Goal: Register for event/course

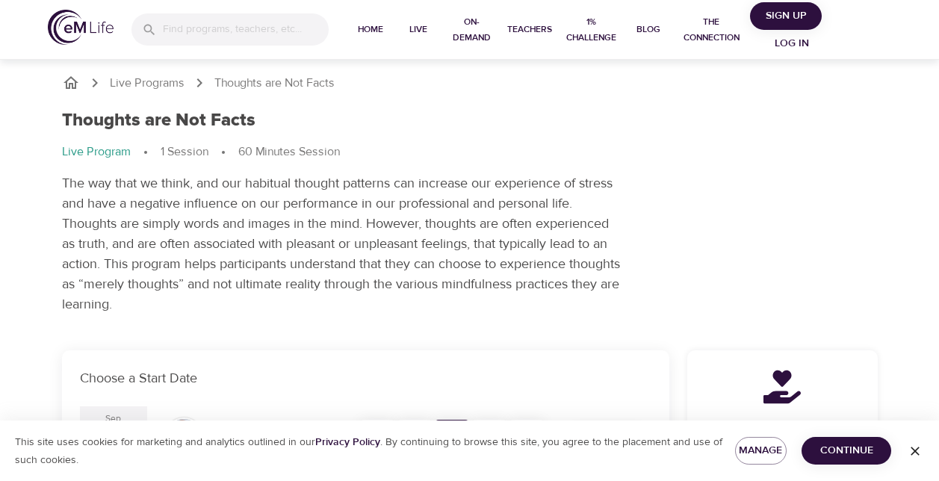
scroll to position [224, 0]
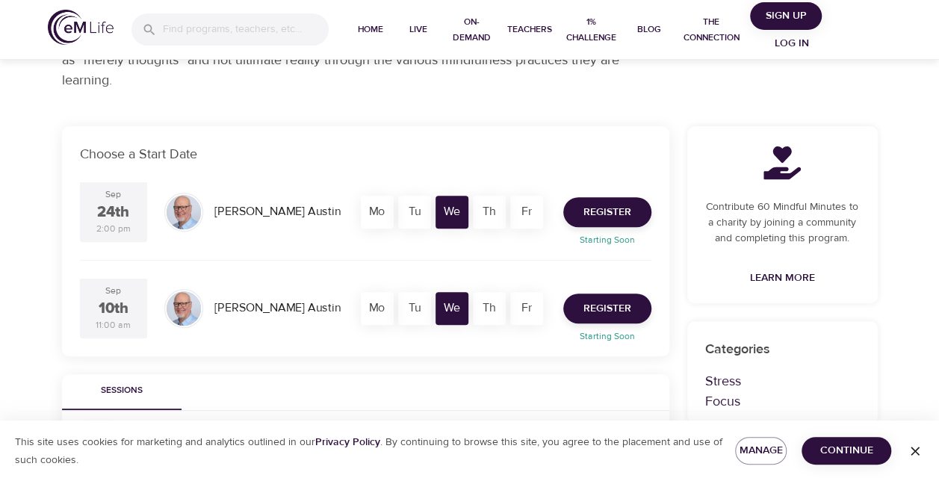
click at [429, 304] on div "Tu" at bounding box center [414, 308] width 33 height 33
click at [621, 311] on span "Register" at bounding box center [607, 308] width 48 height 19
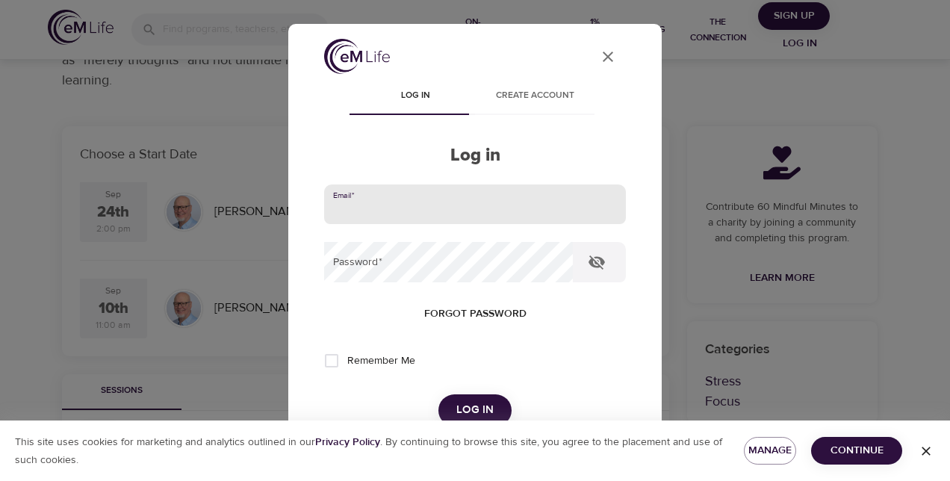
click at [485, 205] on input "email" at bounding box center [475, 204] width 302 height 40
type input "[PERSON_NAME][EMAIL_ADDRESS][PERSON_NAME][DOMAIN_NAME]"
click at [438, 394] on button "Log in" at bounding box center [474, 409] width 73 height 31
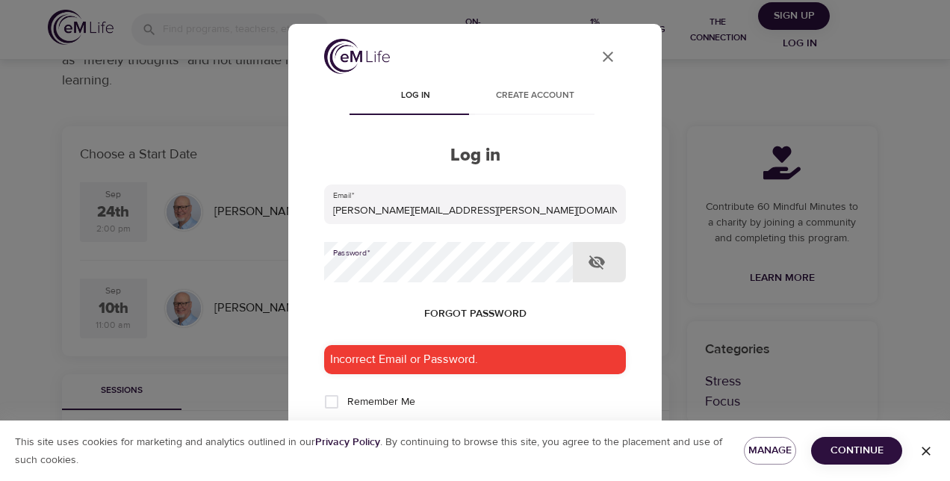
click at [280, 270] on div "User Profile Log in Create account Log in Email   * [PERSON_NAME][EMAIL_ADDRESS…" at bounding box center [475, 240] width 950 height 481
click at [438, 435] on button "Log in" at bounding box center [474, 450] width 73 height 31
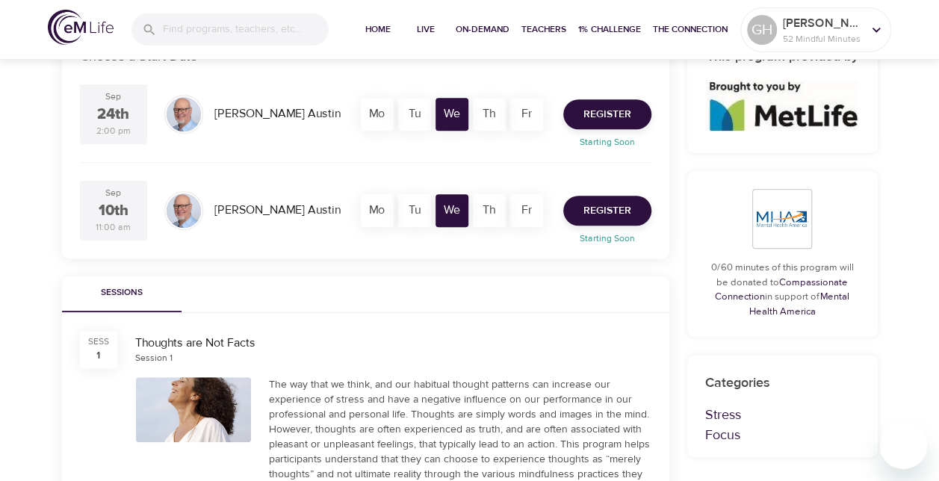
scroll to position [299, 0]
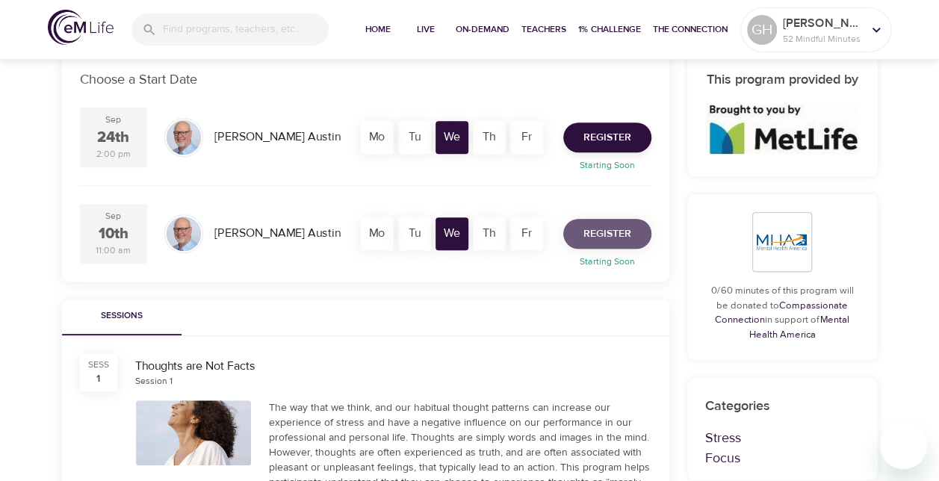
click at [614, 238] on span "Register" at bounding box center [607, 234] width 48 height 19
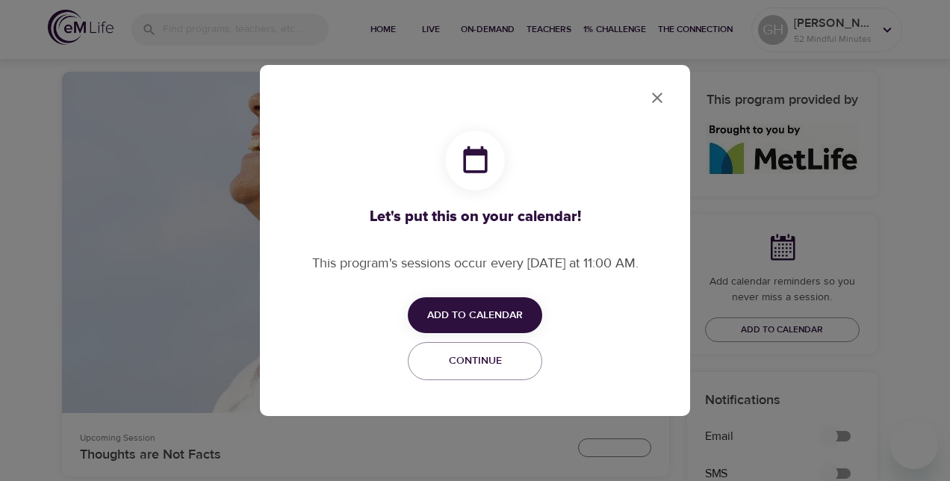
checkbox input "true"
click at [466, 316] on span "Add to Calendar" at bounding box center [475, 315] width 96 height 19
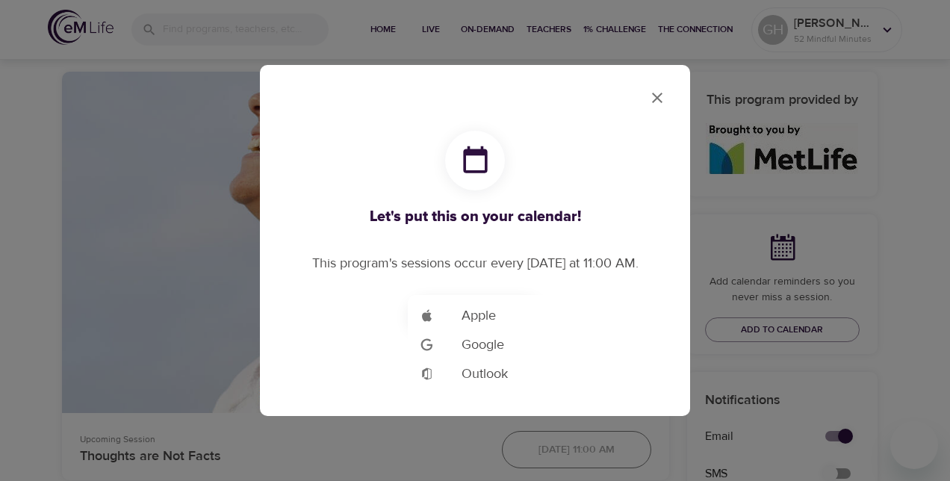
click at [490, 376] on span "Outlook" at bounding box center [485, 374] width 46 height 20
click at [191, 255] on div at bounding box center [475, 240] width 950 height 481
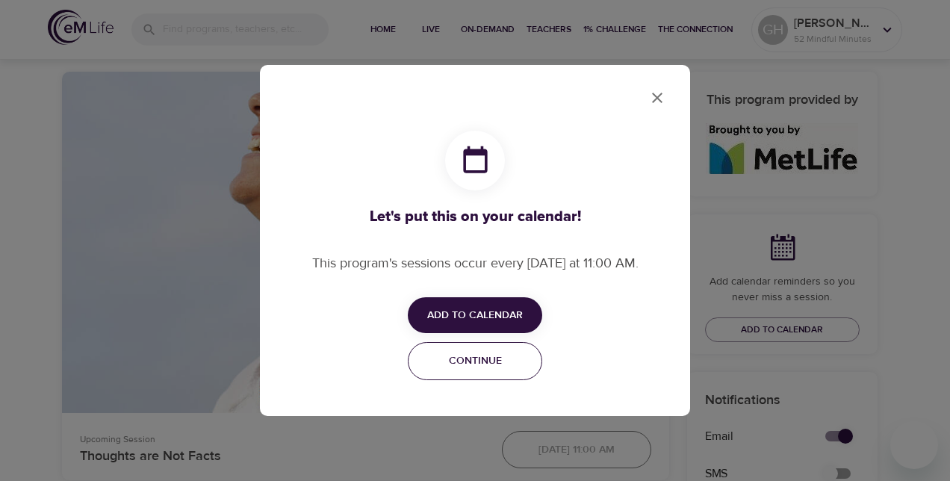
click at [497, 363] on span "Continue" at bounding box center [475, 361] width 115 height 19
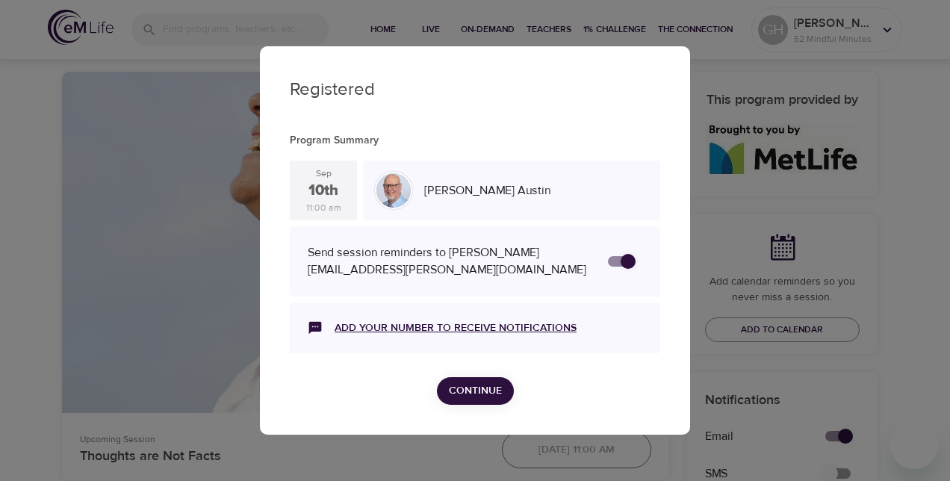
click at [459, 322] on link "Add your number to receive notifications" at bounding box center [456, 327] width 242 height 15
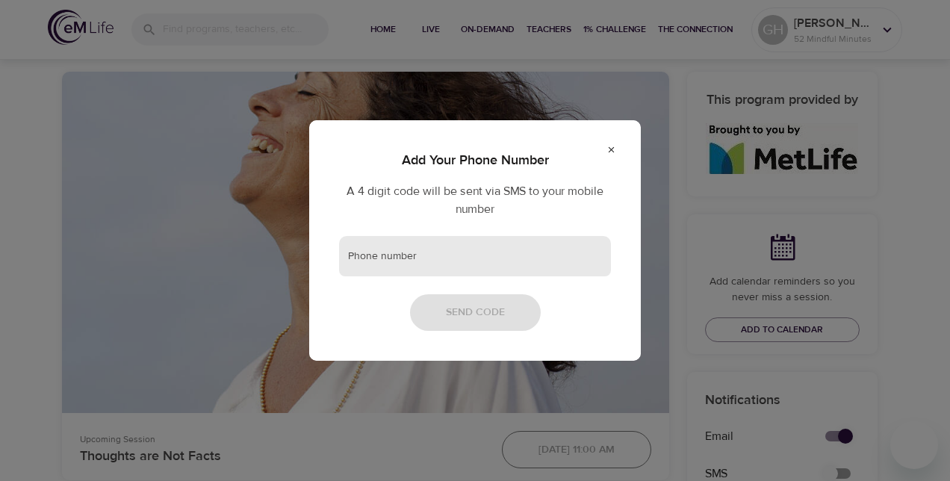
click at [391, 253] on input "text" at bounding box center [475, 256] width 272 height 40
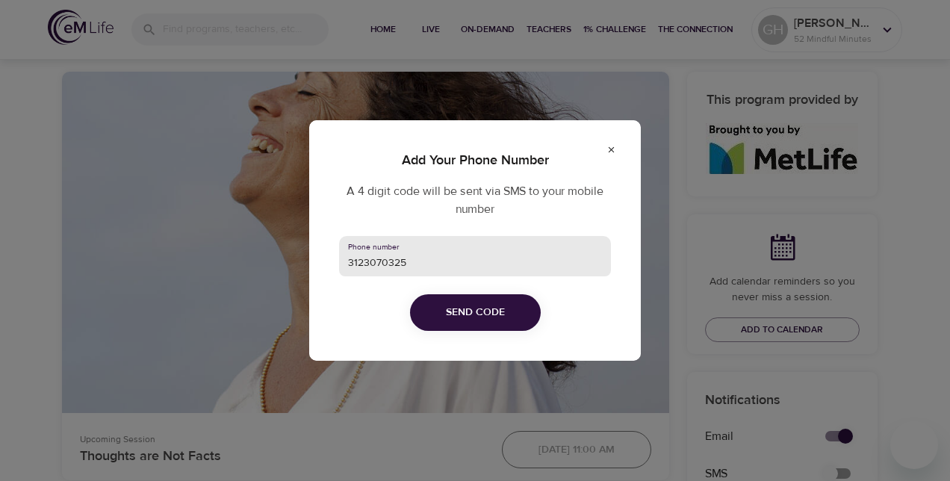
type input "3123070325"
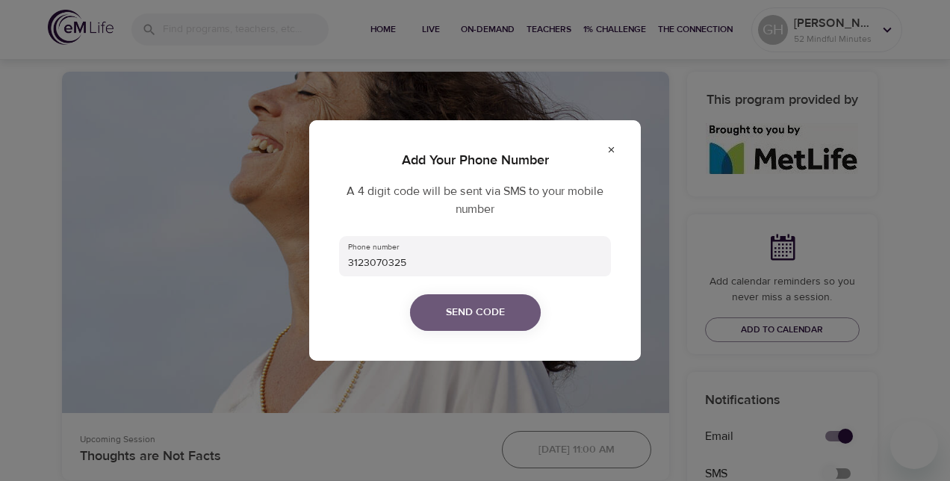
click at [462, 314] on span "Send Code" at bounding box center [475, 312] width 59 height 19
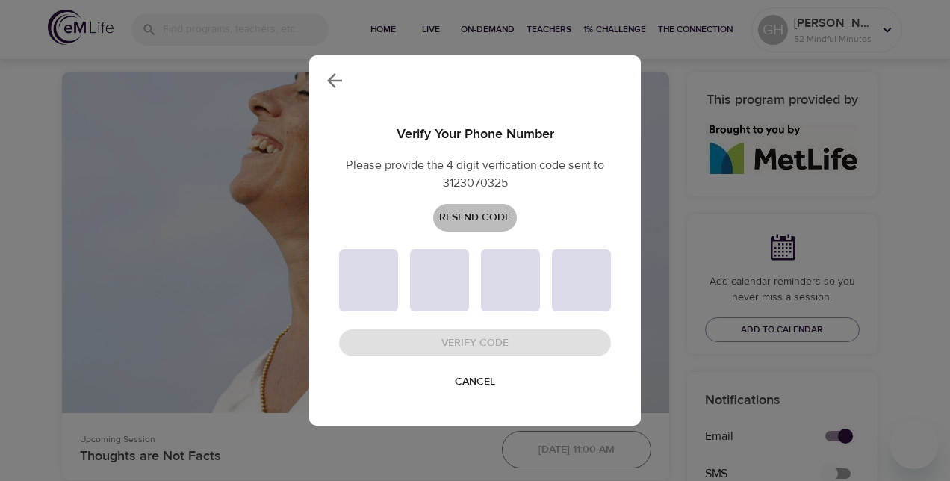
click at [478, 215] on span "Resend Code" at bounding box center [475, 217] width 72 height 19
click at [479, 387] on span "Cancel" at bounding box center [475, 382] width 40 height 19
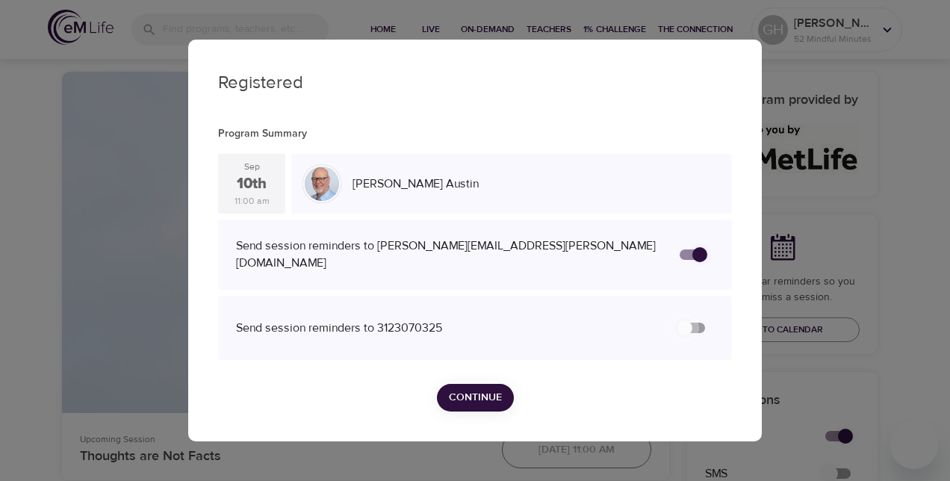
click at [700, 326] on input "secondary checkbox" at bounding box center [684, 328] width 85 height 28
checkbox input "false"
checkbox input "true"
click at [485, 391] on span "Continue" at bounding box center [475, 397] width 53 height 19
